Goal: Task Accomplishment & Management: Use online tool/utility

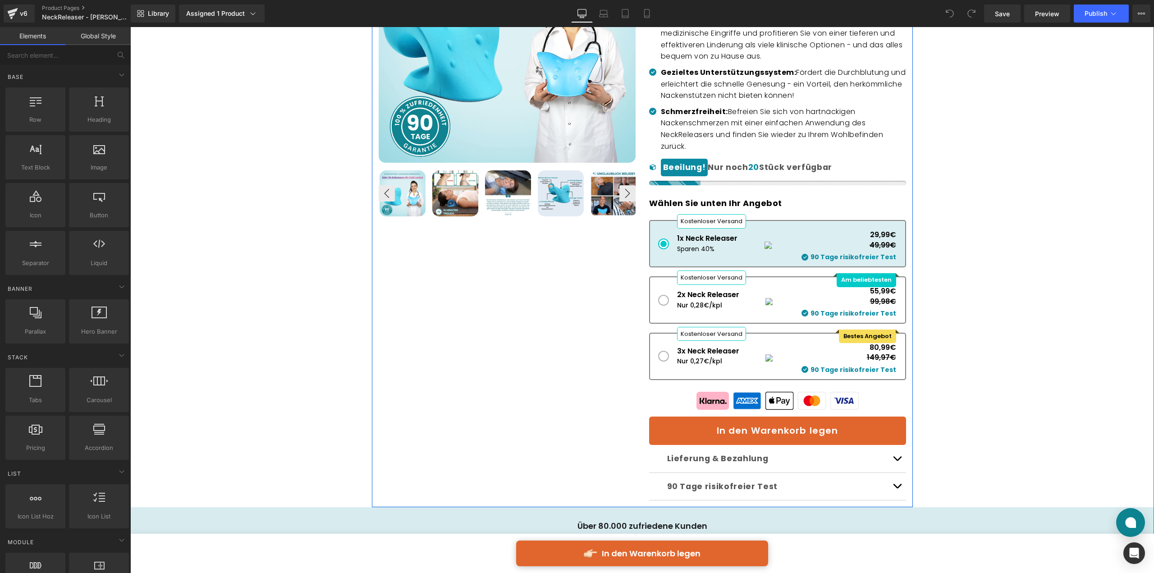
scroll to position [316, 0]
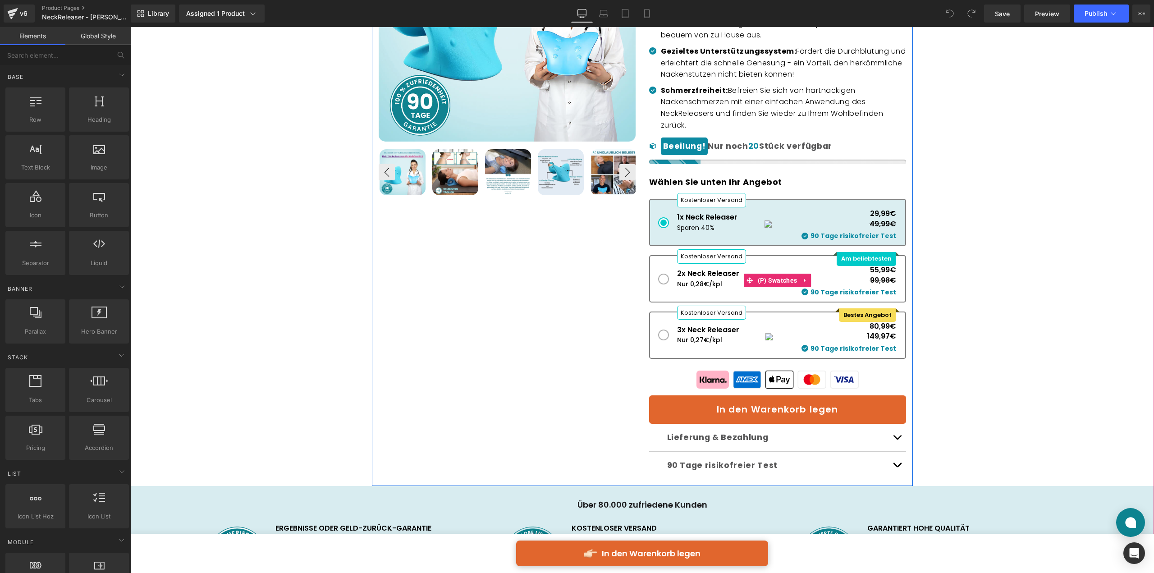
click at [712, 343] on div "Nur 0,27€/kpl" at bounding box center [708, 340] width 62 height 10
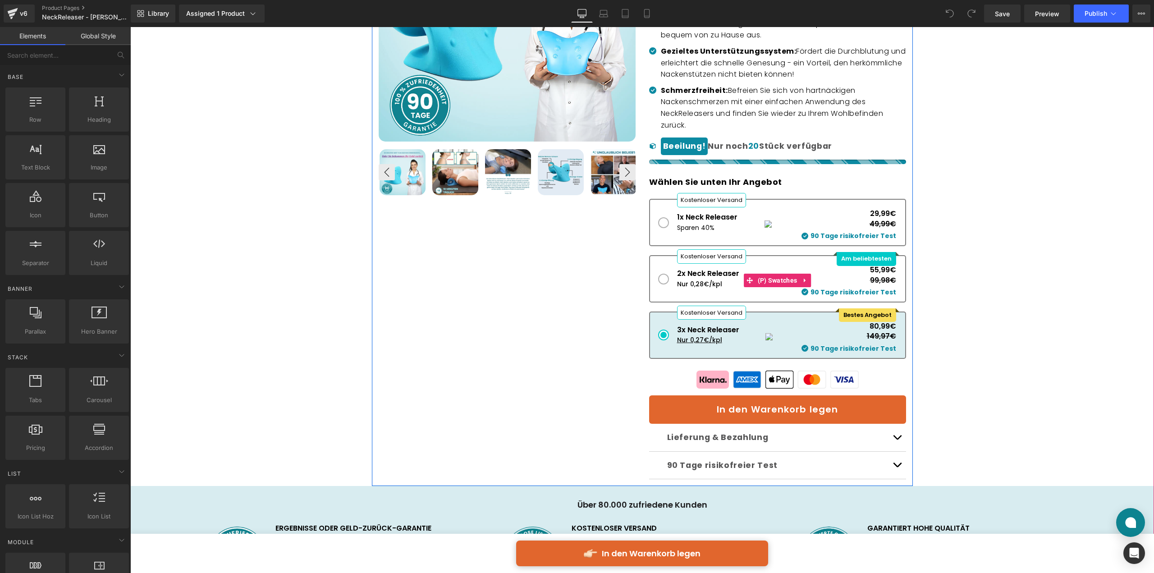
click at [716, 340] on div "Nur 0,27€/kpl" at bounding box center [708, 340] width 62 height 10
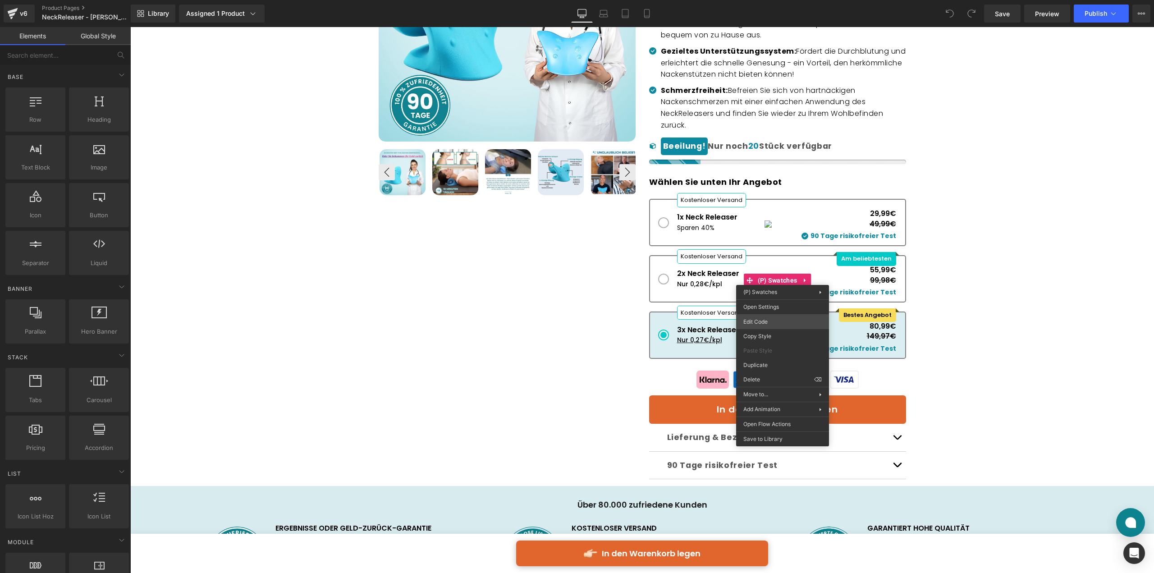
click at [769, 0] on div "You are previewing how the will restyle your page. You can not edit Elements in…" at bounding box center [577, 0] width 1154 height 0
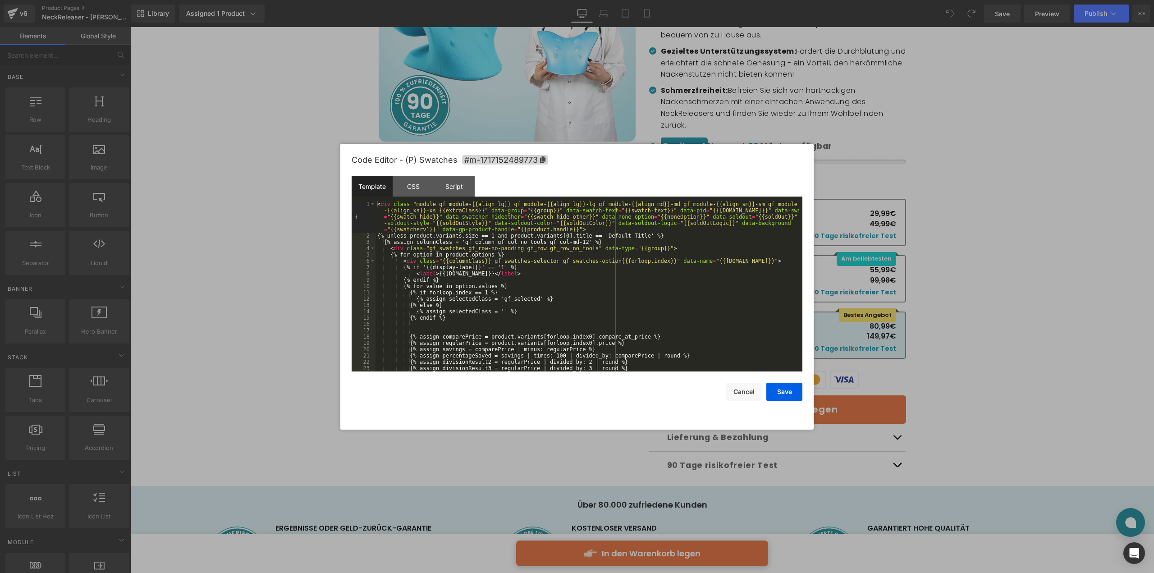
click at [717, 267] on div "< div class = "module gf_module-{{align_lg}} gf_module-{{align_lg}}-lg gf_modul…" at bounding box center [587, 305] width 423 height 208
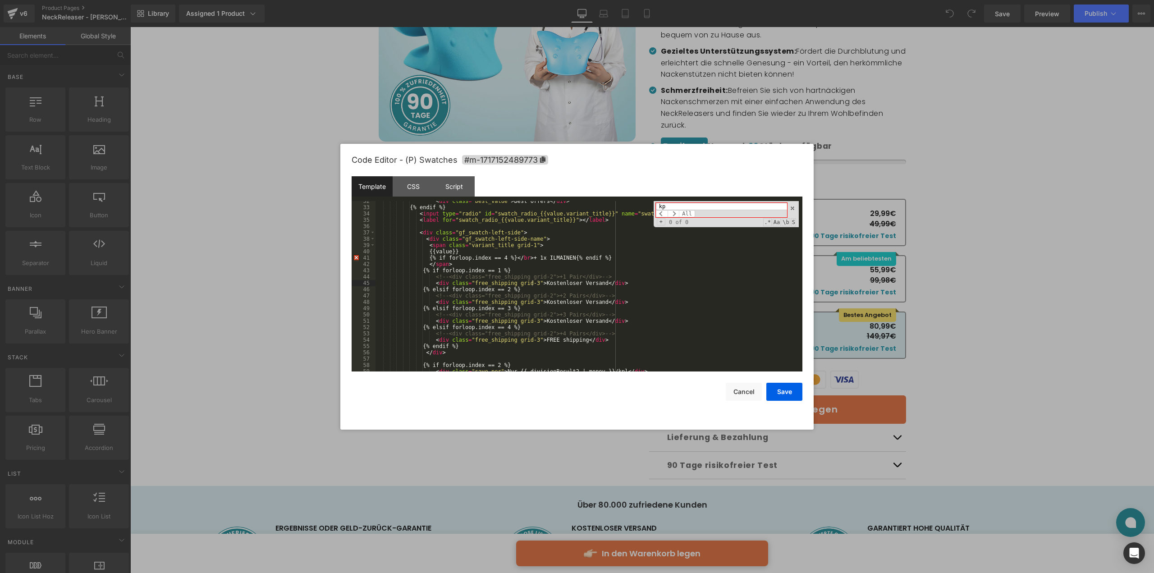
scroll to position [234, 0]
type input "kpl"
click at [684, 214] on span "All" at bounding box center [687, 213] width 16 height 7
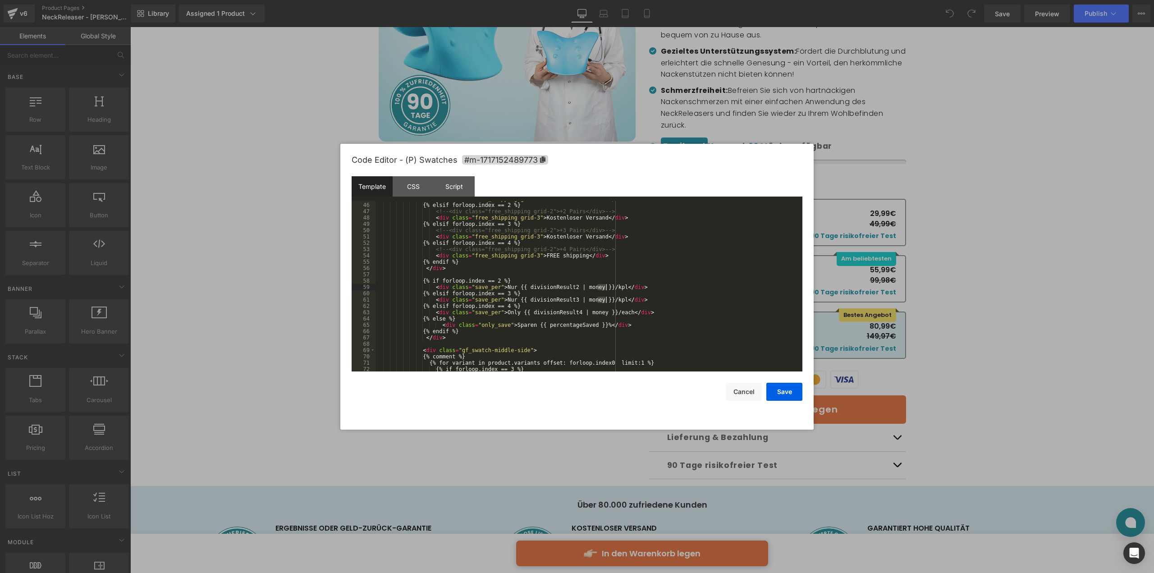
scroll to position [342, 0]
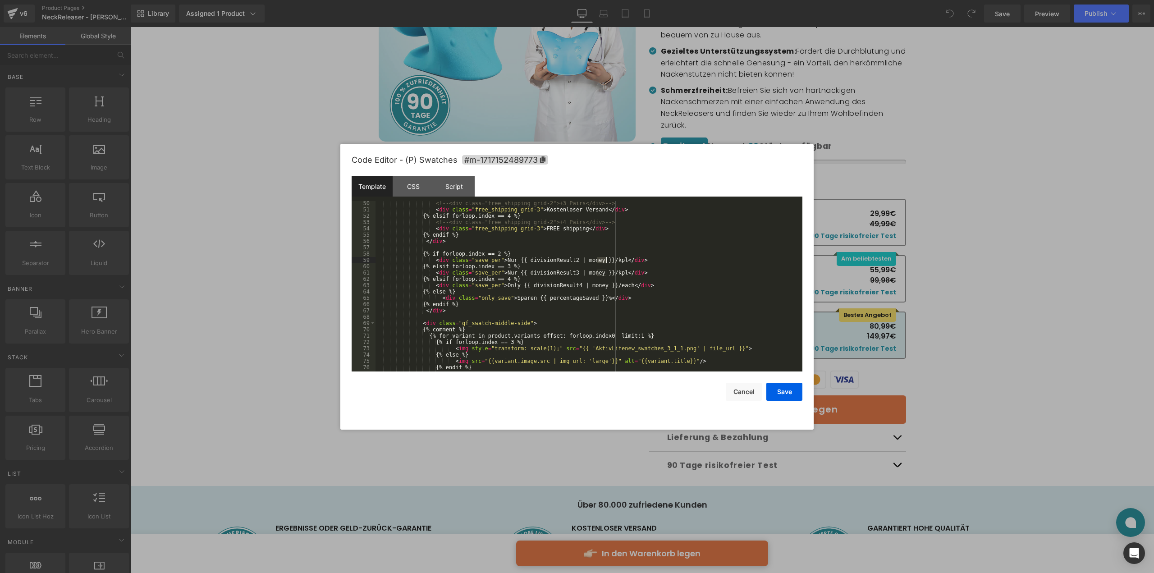
click at [606, 259] on div "<!-- <div class="free_shipping grid-2">+3 Pairs</div> --> < div class = "free_s…" at bounding box center [587, 286] width 423 height 170
click at [686, 212] on span "All" at bounding box center [687, 213] width 16 height 7
click at [777, 395] on button "Save" at bounding box center [785, 392] width 36 height 18
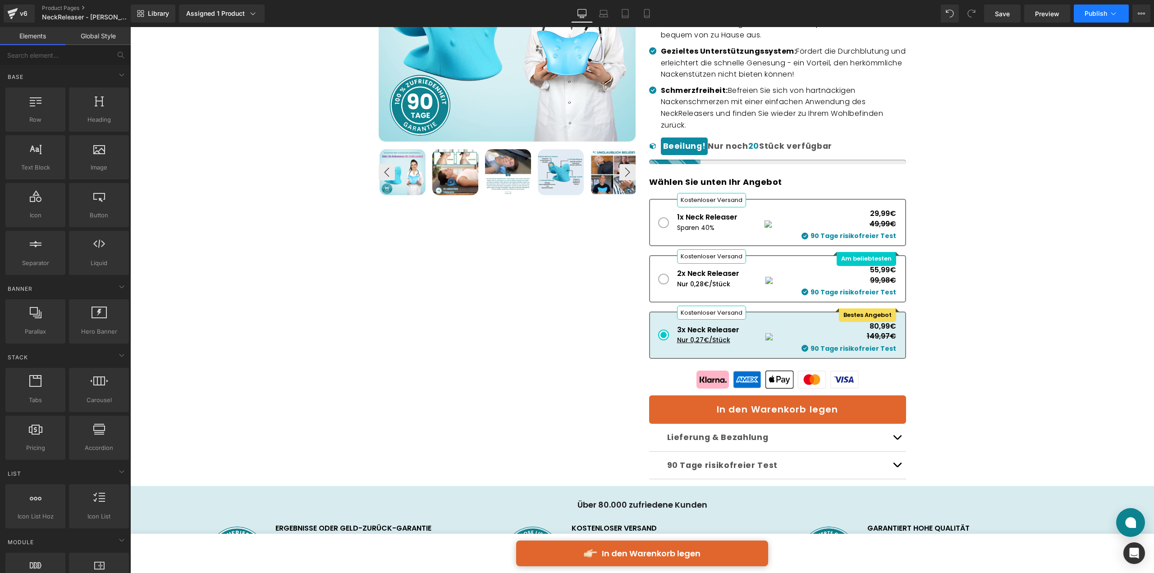
click at [1094, 11] on span "Publish" at bounding box center [1096, 13] width 23 height 7
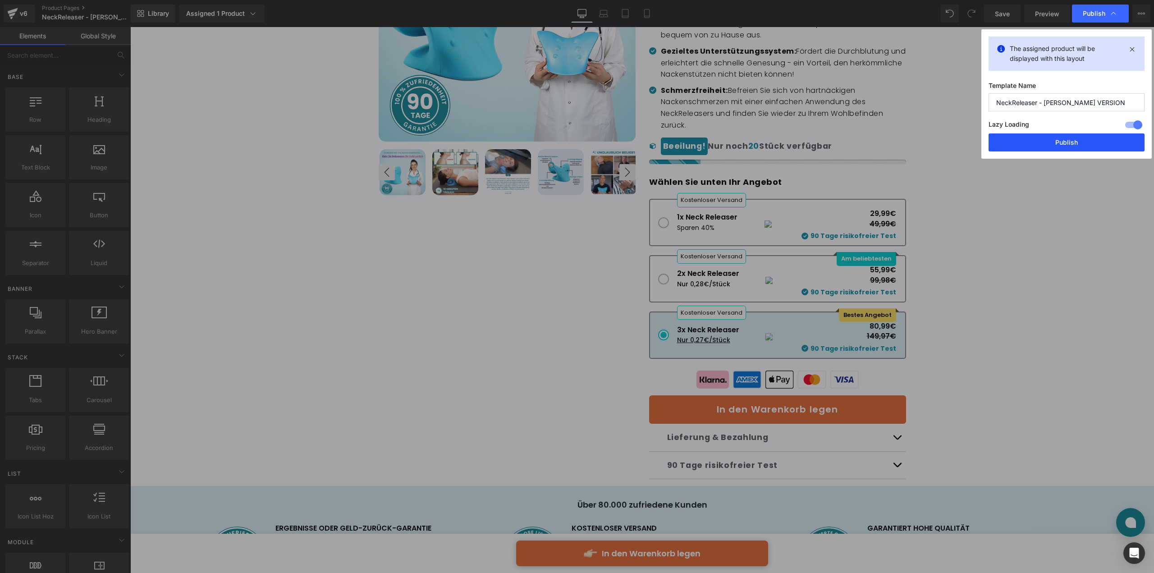
click at [1072, 137] on button "Publish" at bounding box center [1067, 142] width 156 height 18
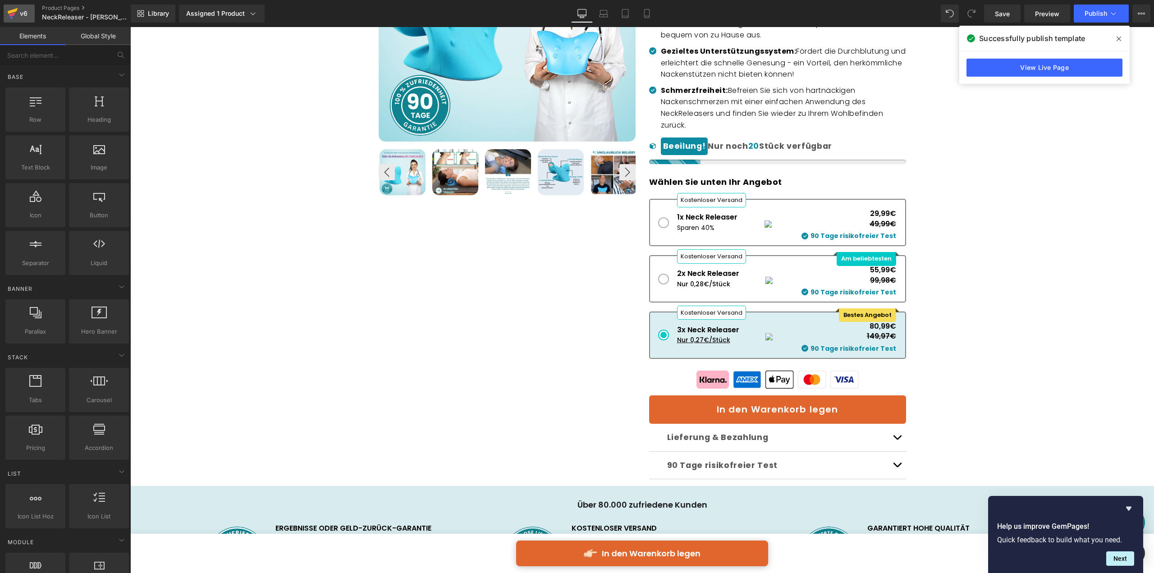
click at [21, 12] on div "v6" at bounding box center [23, 14] width 11 height 12
